Goal: Find contact information: Find contact information

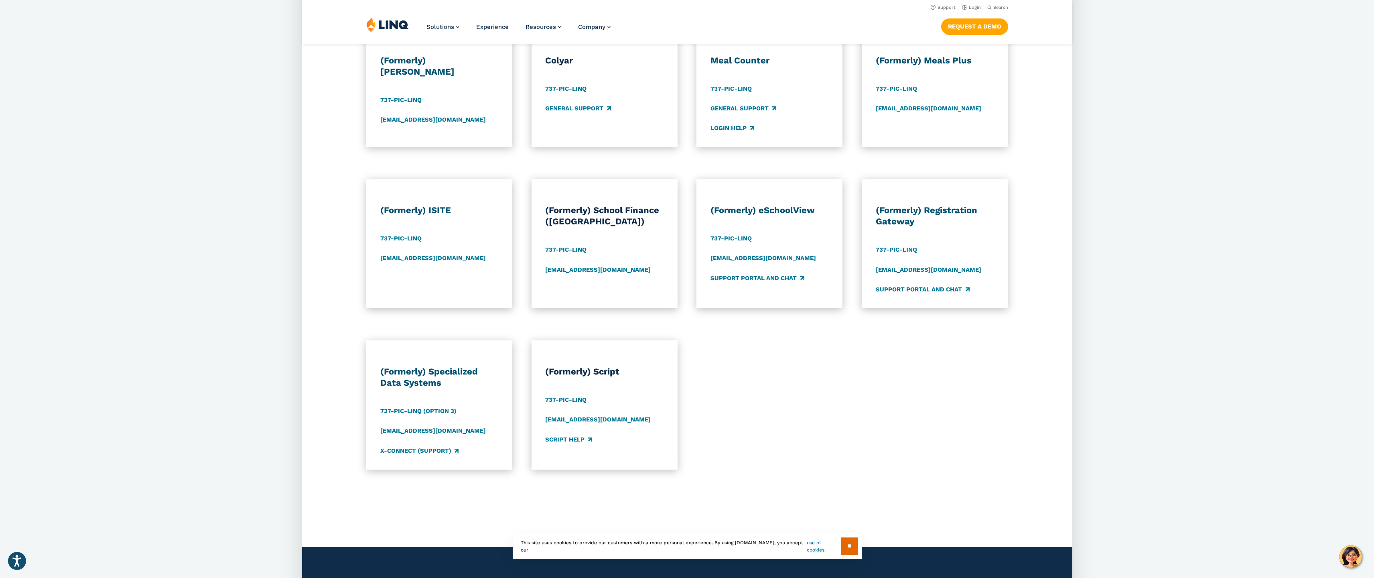
scroll to position [556, 0]
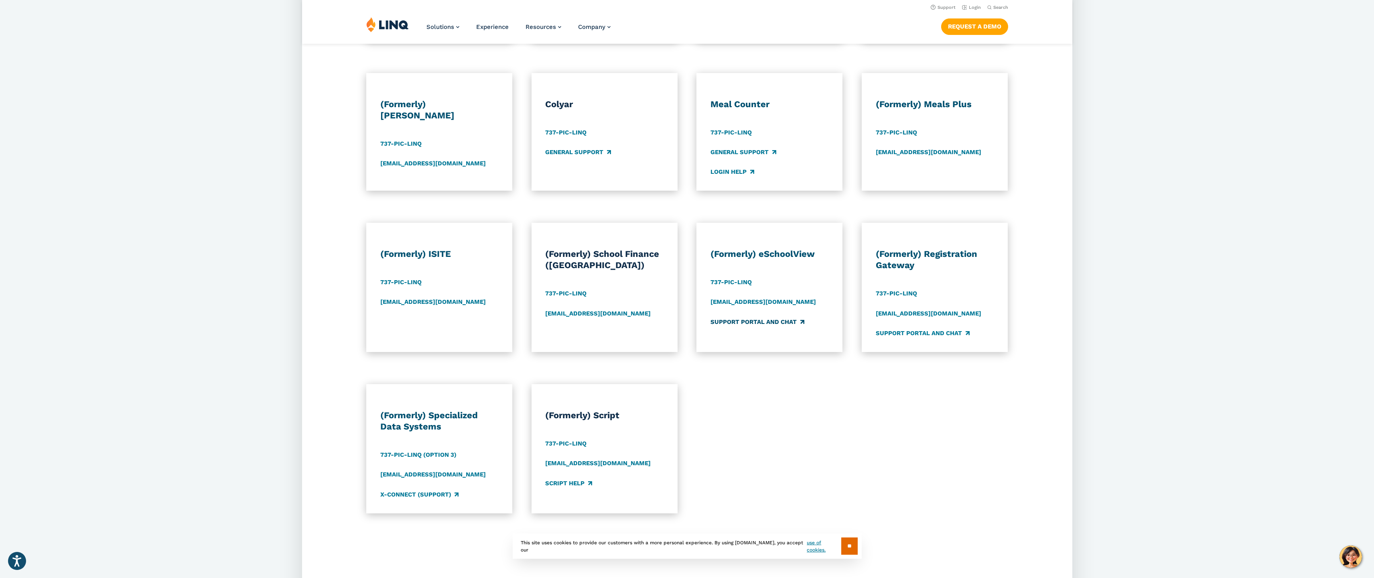
click at [774, 320] on link "Support Portal and Chat" at bounding box center [757, 321] width 93 height 9
click at [733, 284] on link "737-PIC-LINQ" at bounding box center [731, 282] width 41 height 9
click at [727, 281] on link "737-PIC-LINQ" at bounding box center [731, 282] width 41 height 9
click at [774, 284] on div "737-PIC-LINQ" at bounding box center [770, 282] width 118 height 9
drag, startPoint x: 745, startPoint y: 281, endPoint x: 710, endPoint y: 281, distance: 34.9
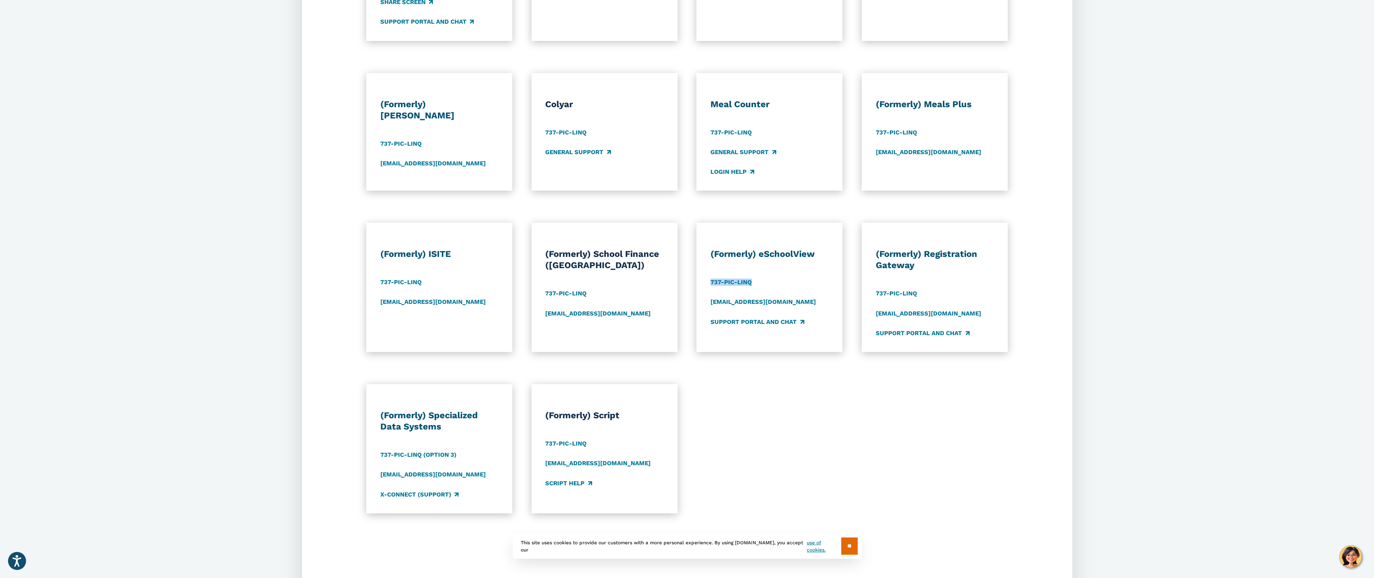
click at [710, 281] on div "(Formerly) eSchoolView 737-PIC-LINQ esvsupport@linq.com Support Portal and Chat" at bounding box center [769, 287] width 146 height 129
copy link "737-PIC-LINQ"
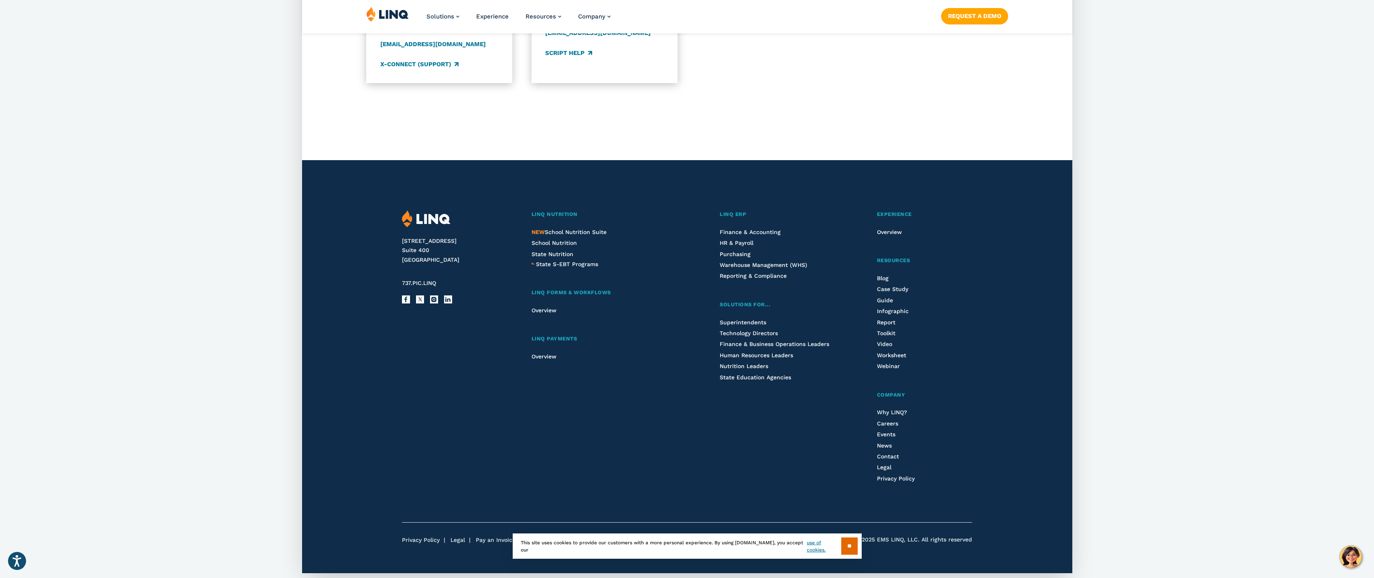
scroll to position [991, 0]
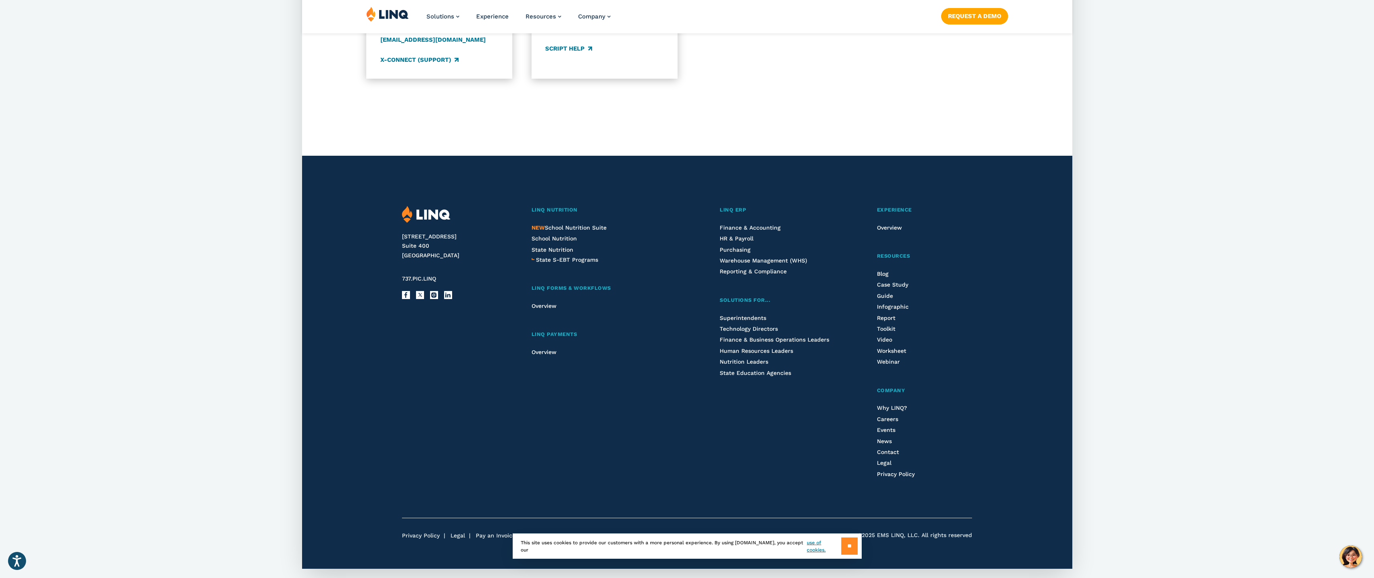
click at [847, 551] on input "**" at bounding box center [849, 545] width 16 height 17
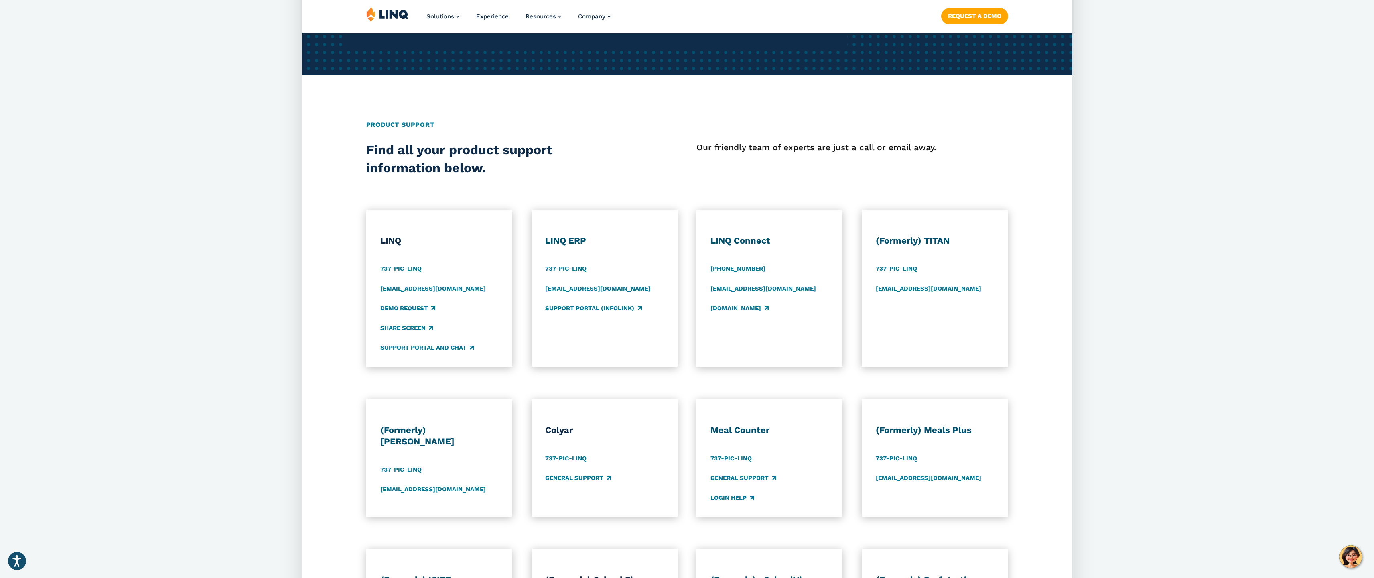
scroll to position [670, 0]
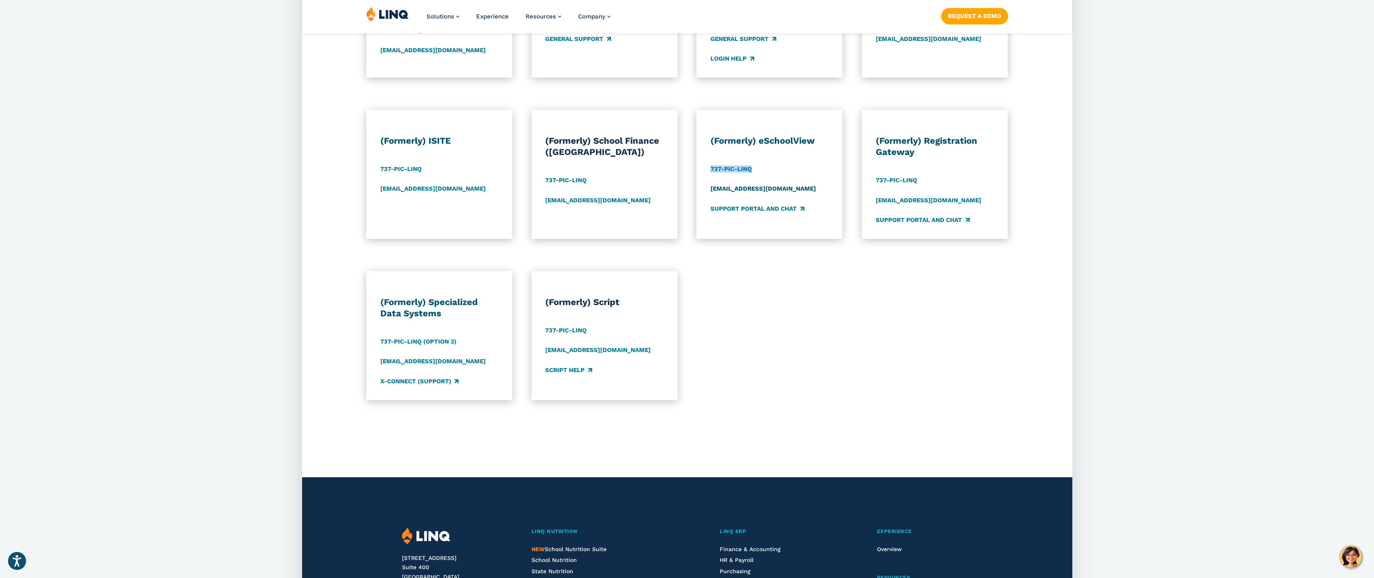
click at [735, 188] on link "[EMAIL_ADDRESS][DOMAIN_NAME]" at bounding box center [764, 189] width 106 height 9
